Goal: Information Seeking & Learning: Learn about a topic

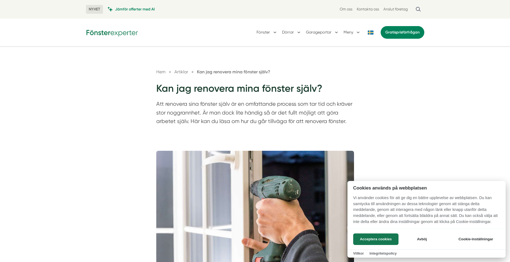
scroll to position [110, 0]
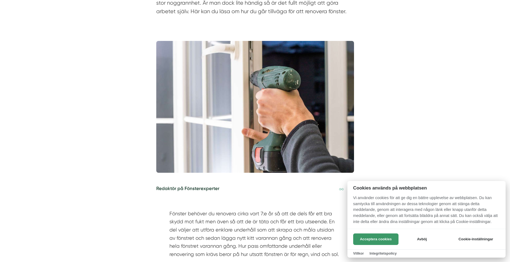
click at [364, 237] on button "Acceptera cookies" at bounding box center [375, 239] width 45 height 12
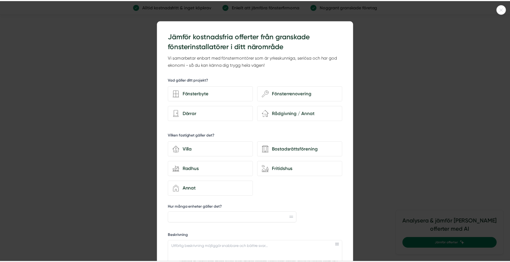
scroll to position [742, 0]
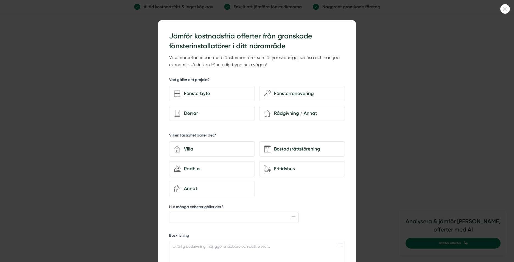
click at [378, 91] on div at bounding box center [257, 131] width 514 height 262
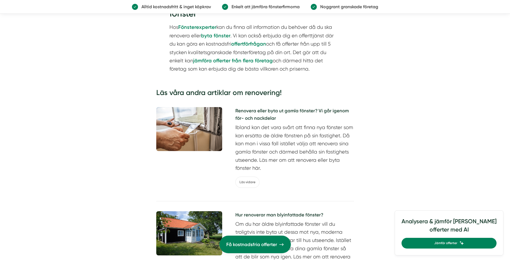
scroll to position [1154, 0]
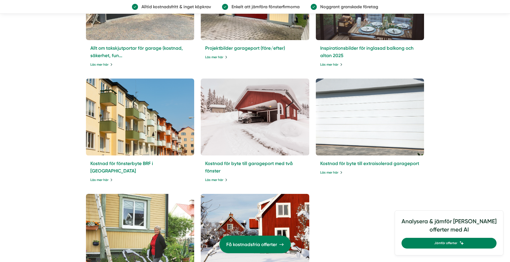
scroll to position [2692, 0]
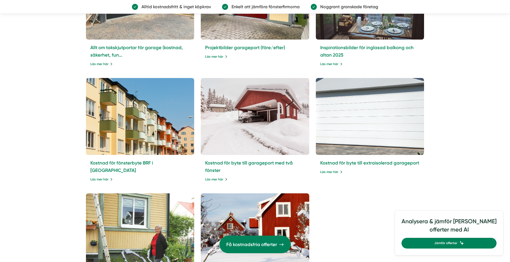
click at [144, 212] on img at bounding box center [140, 231] width 114 height 81
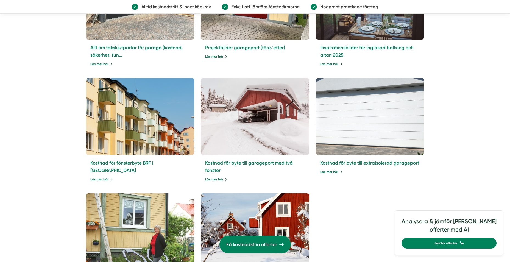
scroll to position [2802, 0]
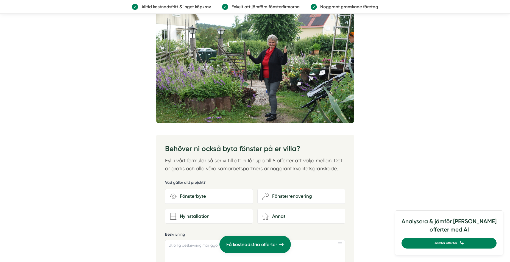
scroll to position [687, 0]
